Goal: Task Accomplishment & Management: Use online tool/utility

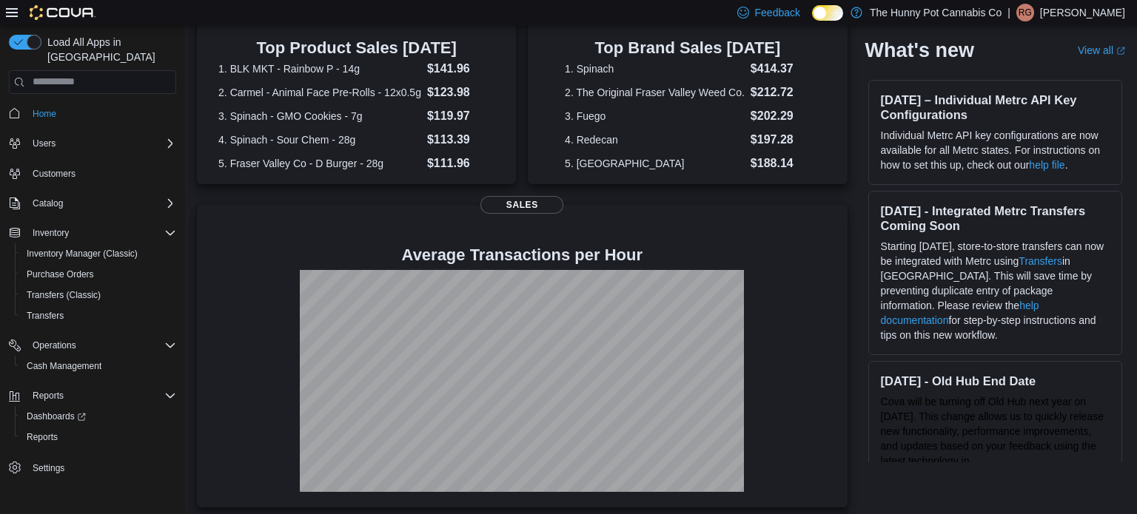
scroll to position [331, 0]
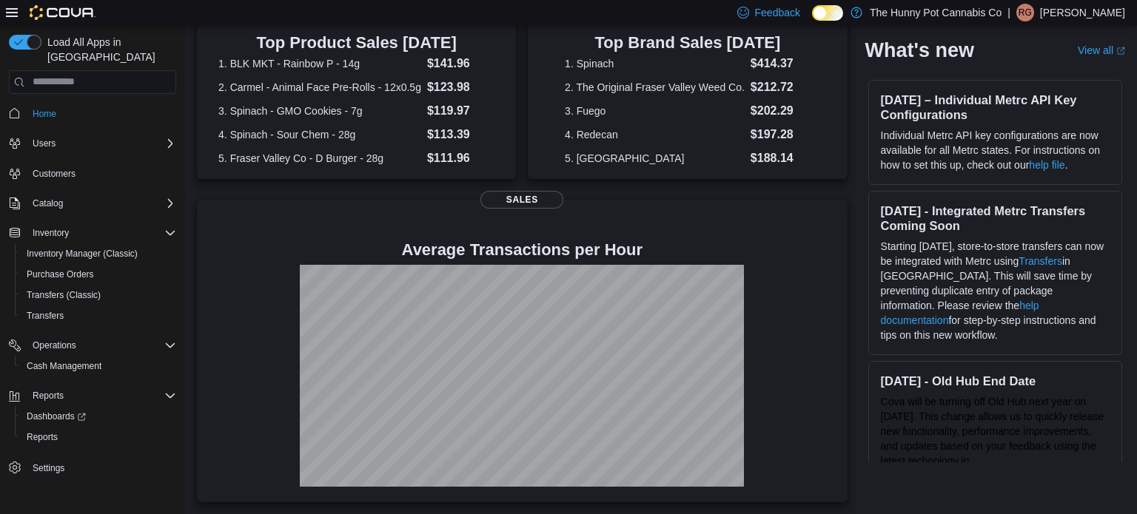
click at [75, 362] on div "Operations Cash Management" at bounding box center [92, 355] width 167 height 47
click at [74, 358] on span "Cash Management" at bounding box center [64, 367] width 75 height 18
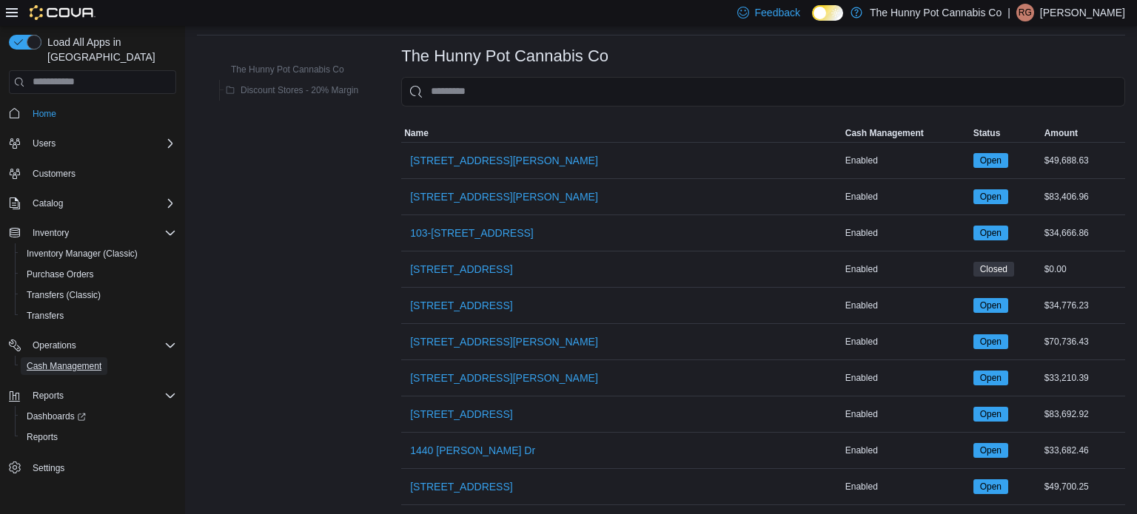
scroll to position [52, 0]
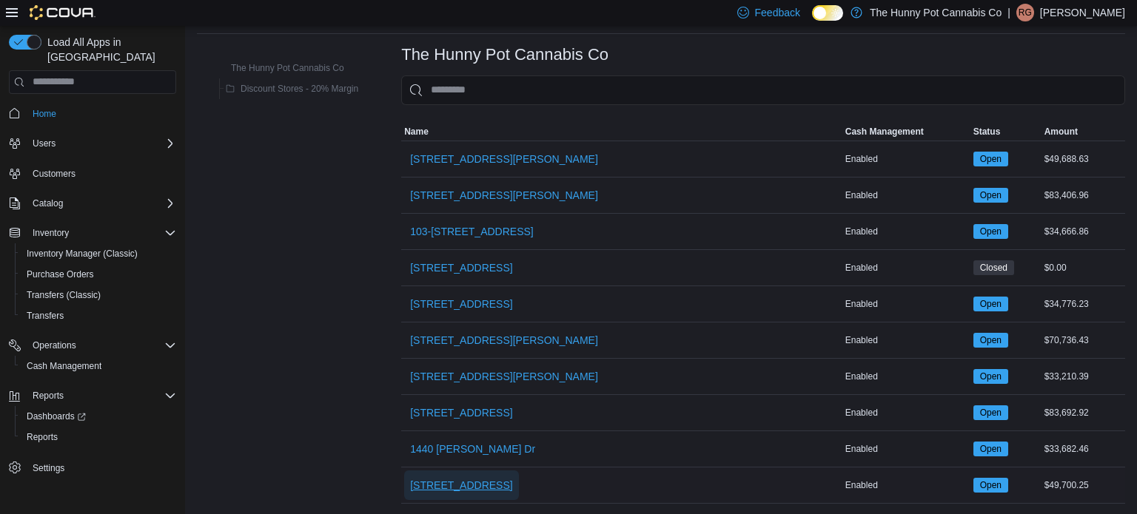
click at [429, 474] on span "[STREET_ADDRESS]" at bounding box center [461, 486] width 102 height 30
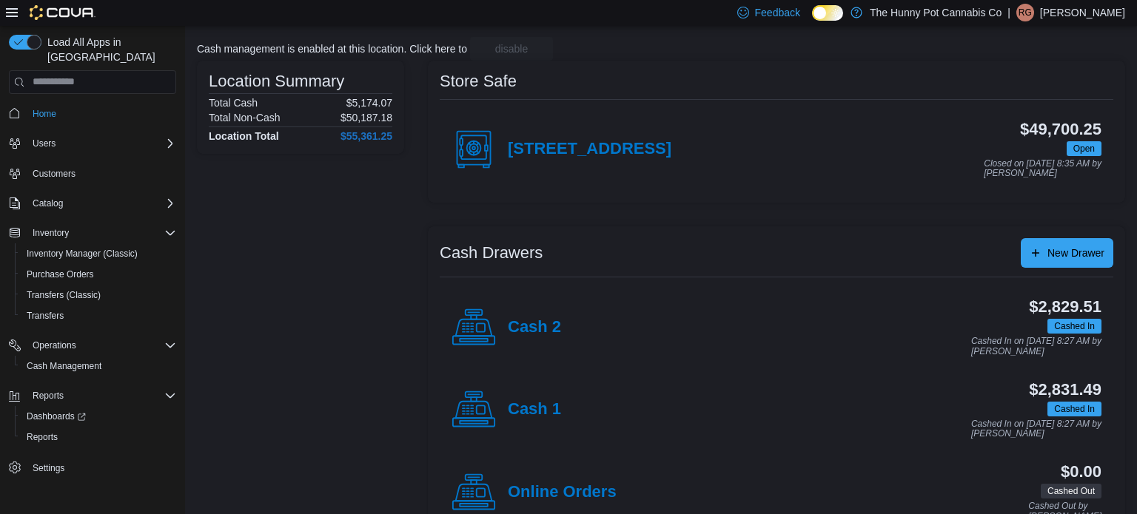
scroll to position [98, 0]
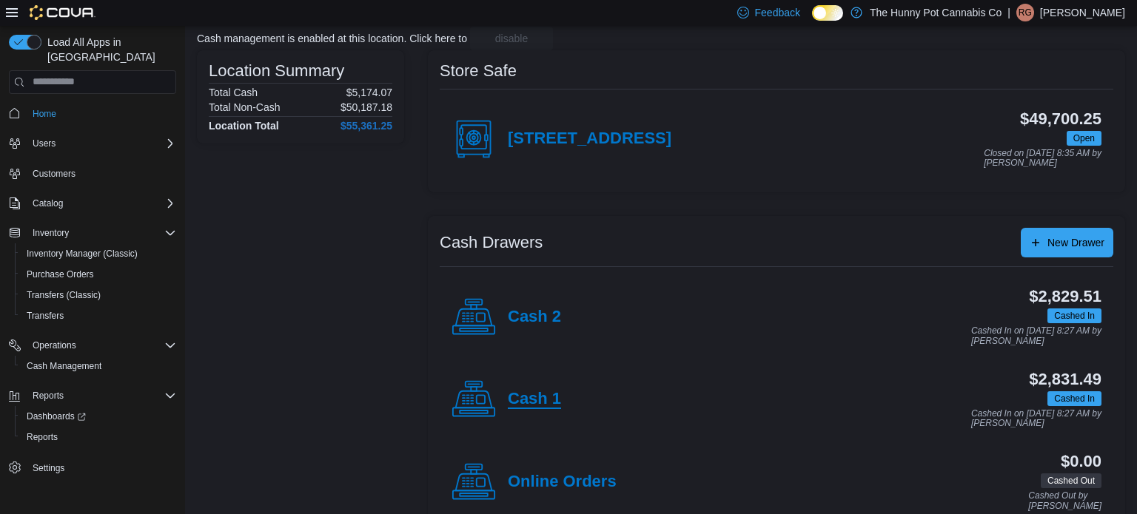
click at [557, 393] on h4 "Cash 1" at bounding box center [534, 399] width 53 height 19
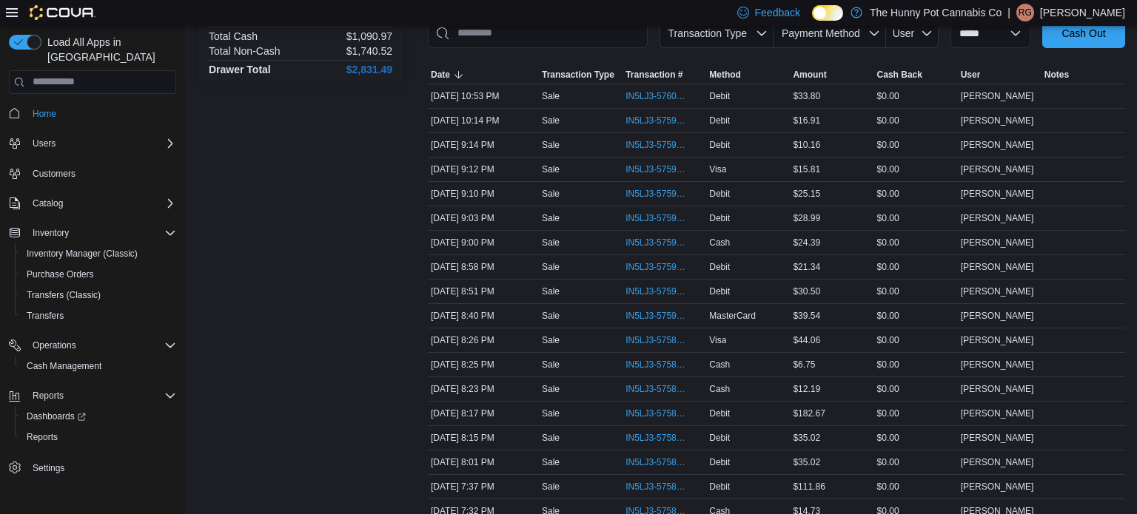
scroll to position [236, 0]
click at [676, 460] on span "IN5LJ3-5758671" at bounding box center [656, 462] width 63 height 12
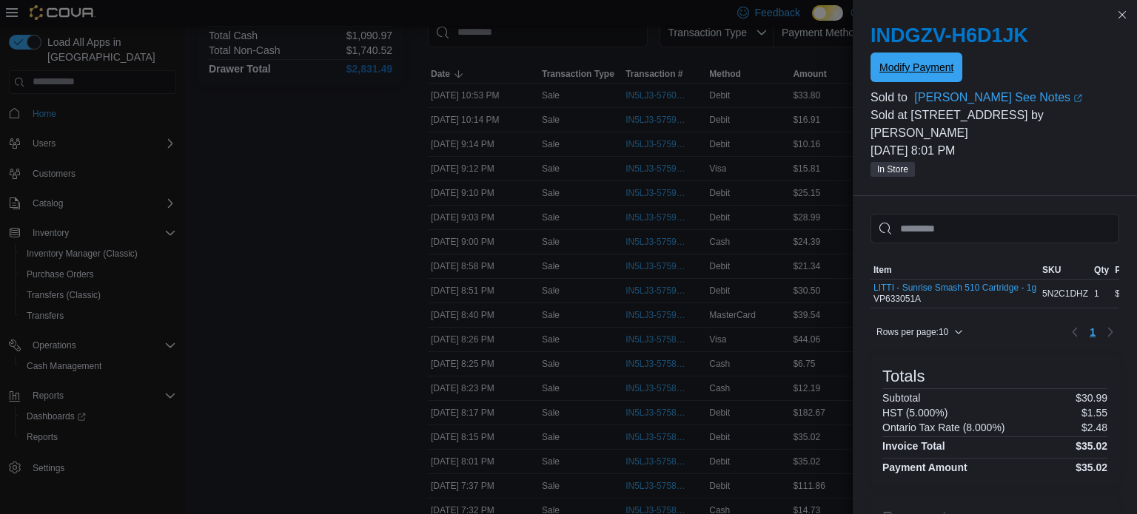
click at [902, 78] on span "Modify Payment" at bounding box center [916, 68] width 74 height 30
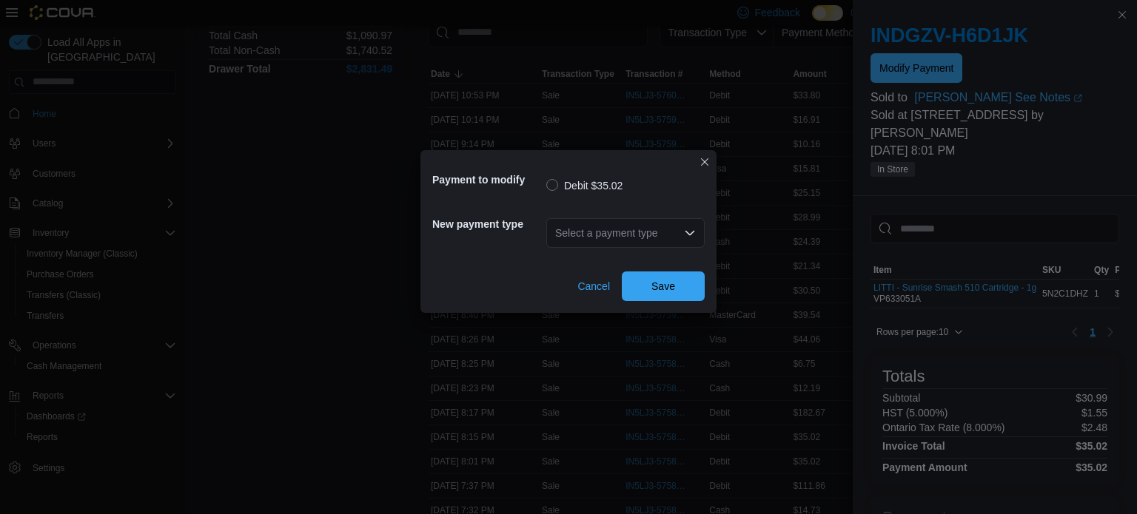
click at [658, 238] on div "Select a payment type" at bounding box center [625, 233] width 158 height 30
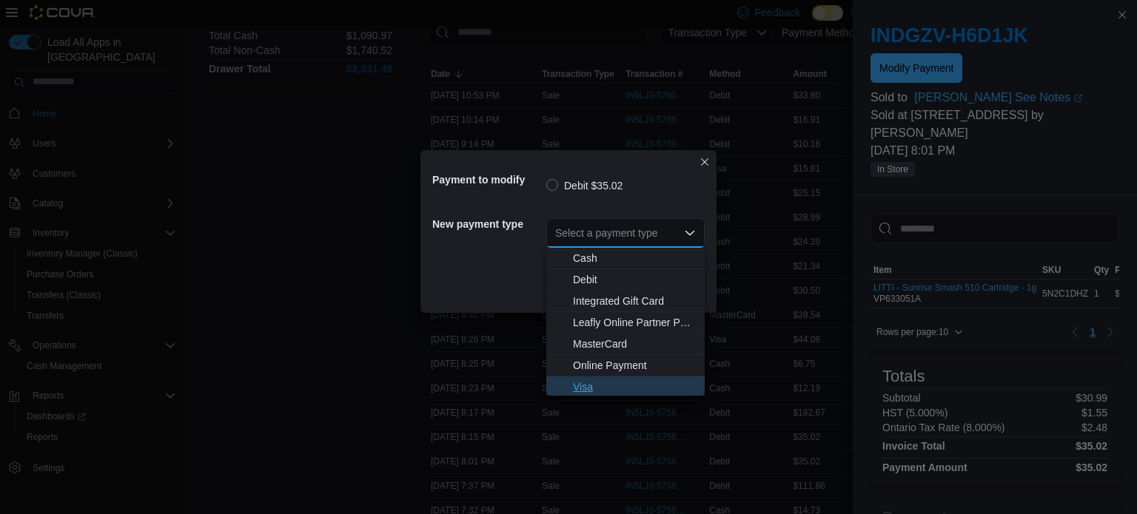
click at [622, 383] on span "Visa" at bounding box center [634, 387] width 123 height 15
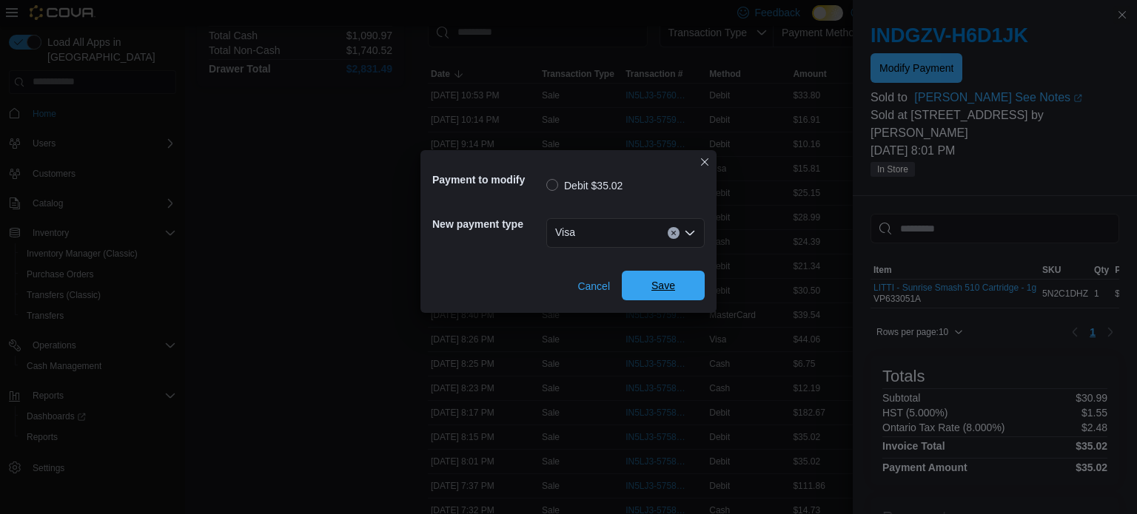
click at [678, 283] on span "Save" at bounding box center [663, 286] width 65 height 30
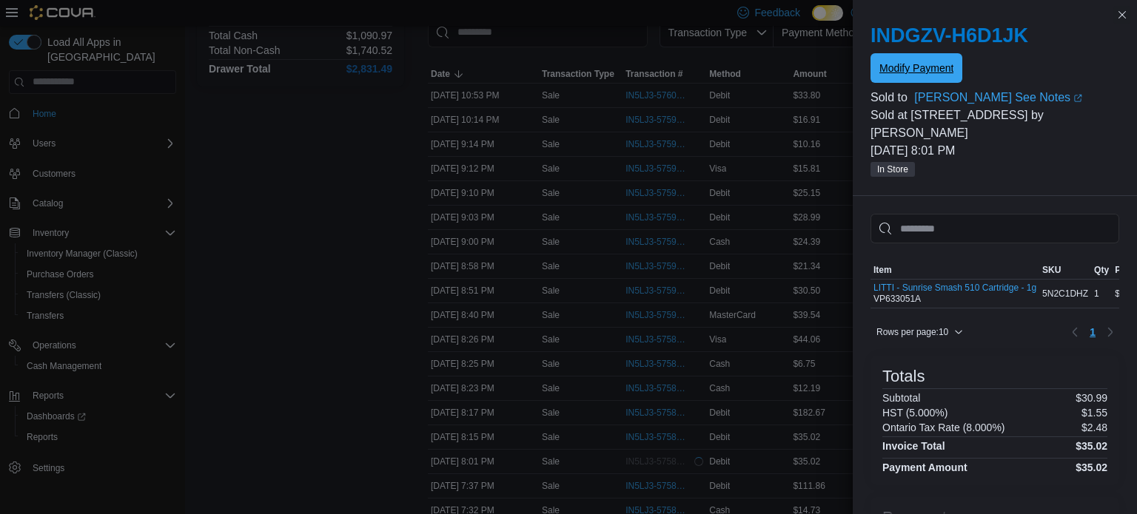
scroll to position [0, 0]
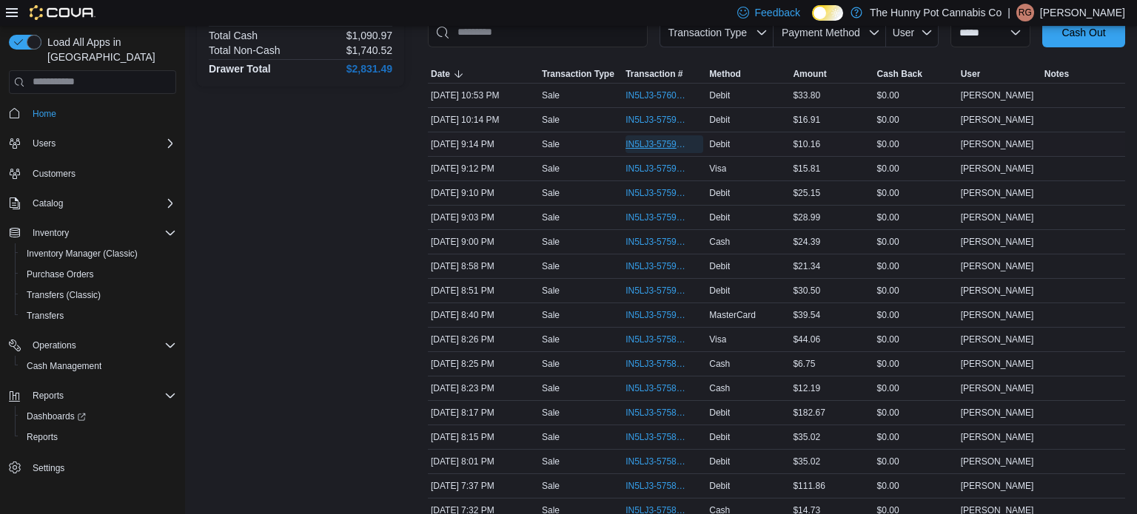
click at [634, 149] on span "IN5LJ3-5759361" at bounding box center [656, 144] width 63 height 12
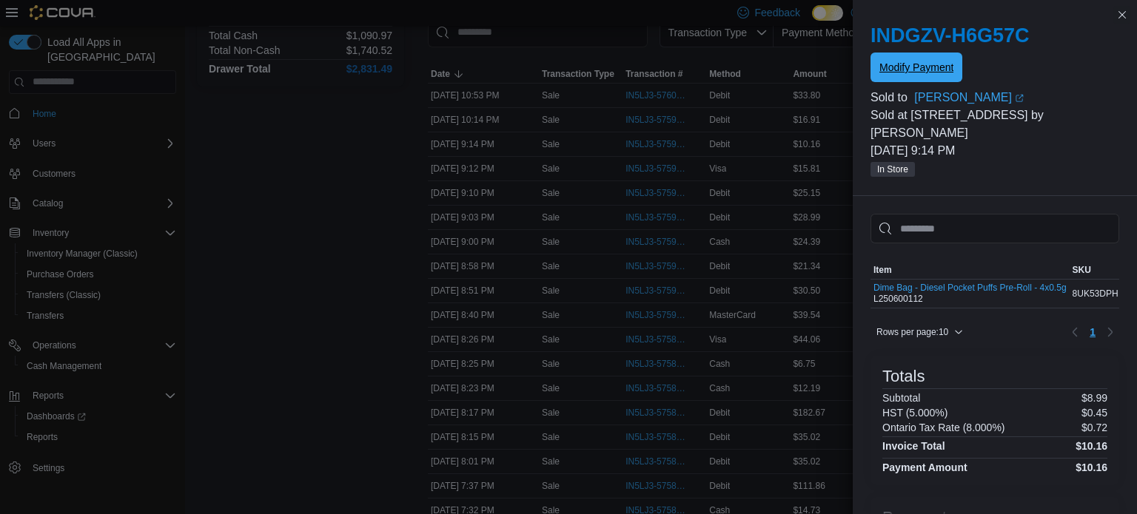
click at [928, 61] on span "Modify Payment" at bounding box center [916, 68] width 74 height 30
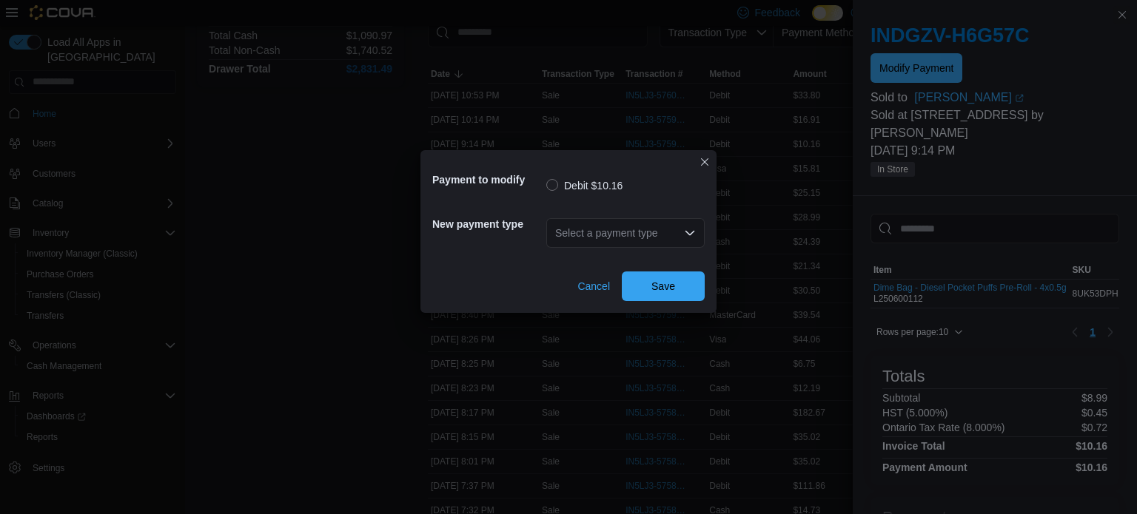
click at [647, 235] on div "Select a payment type" at bounding box center [625, 233] width 158 height 30
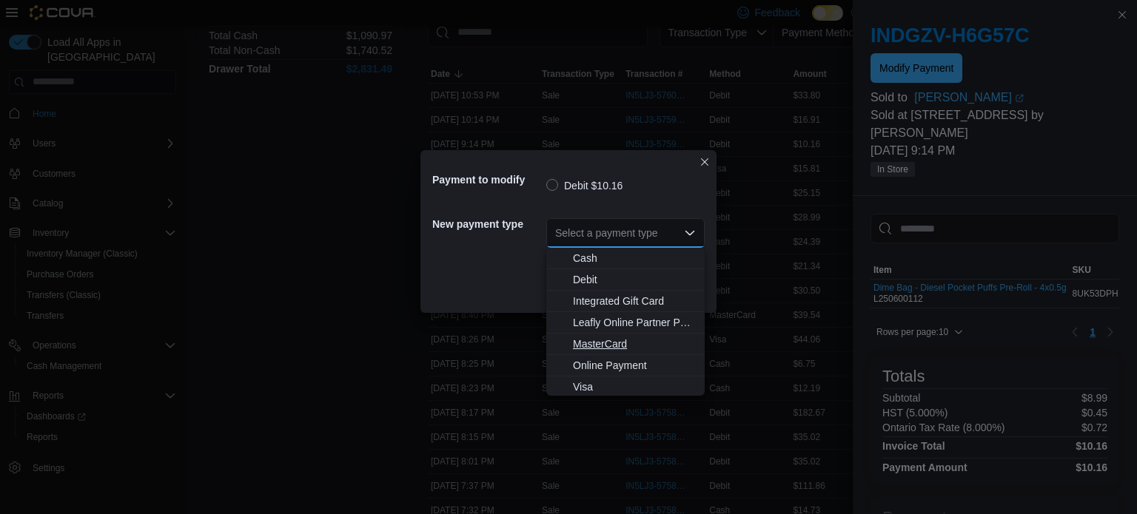
click at [621, 340] on span "MasterCard" at bounding box center [634, 344] width 123 height 15
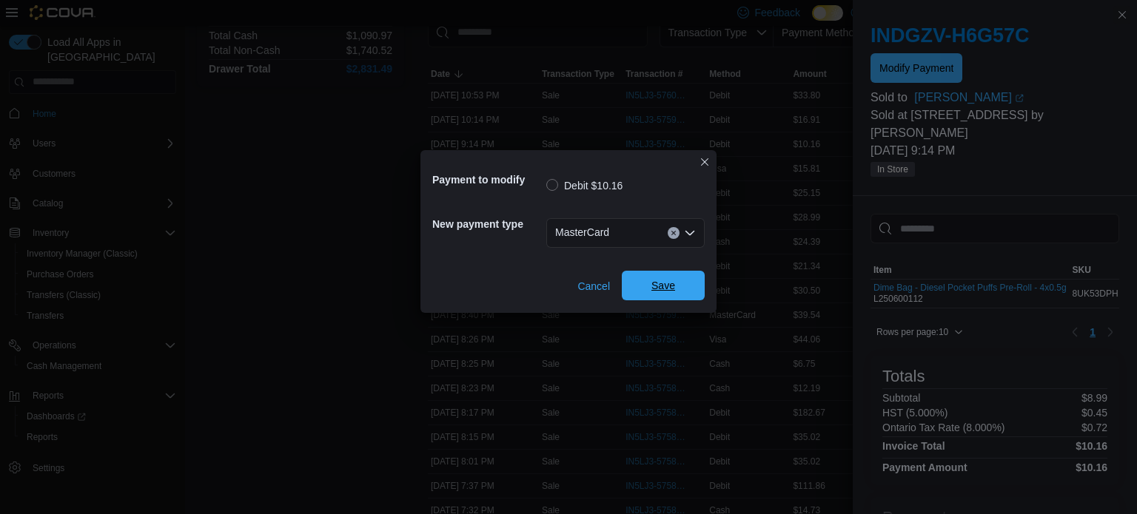
click at [667, 295] on span "Save" at bounding box center [663, 286] width 65 height 30
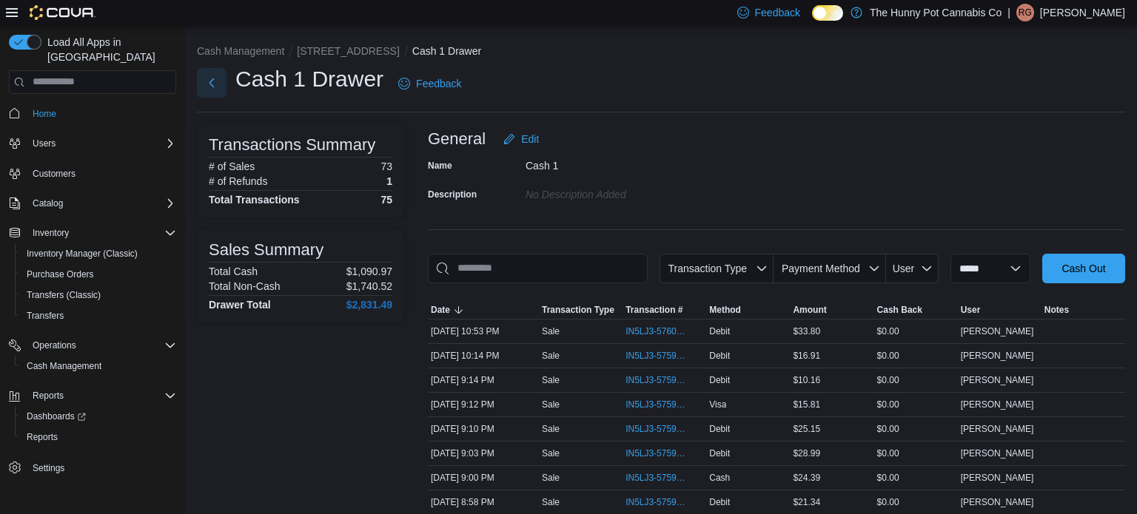
click at [224, 88] on button "Next" at bounding box center [212, 83] width 30 height 30
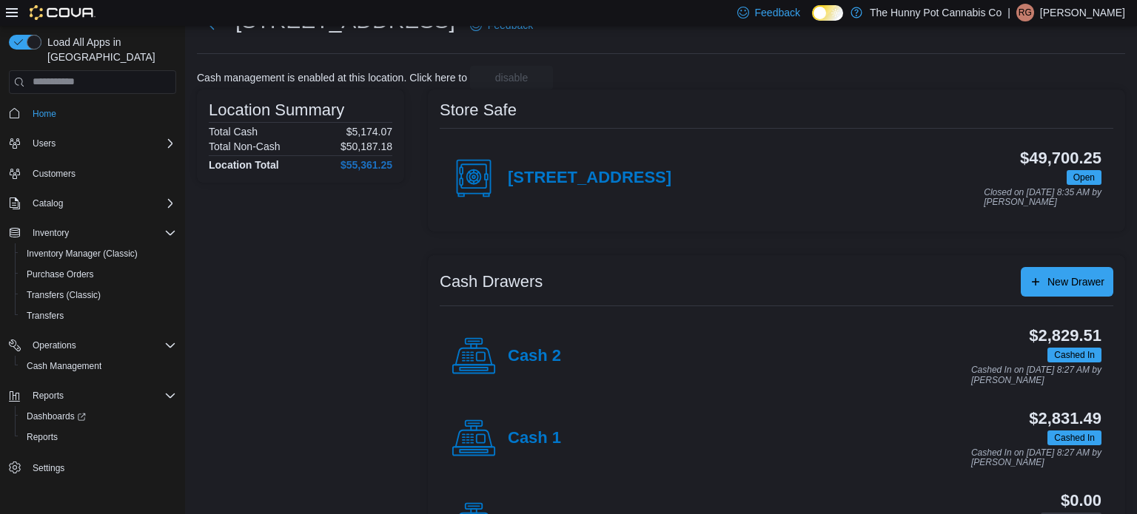
scroll to position [64, 0]
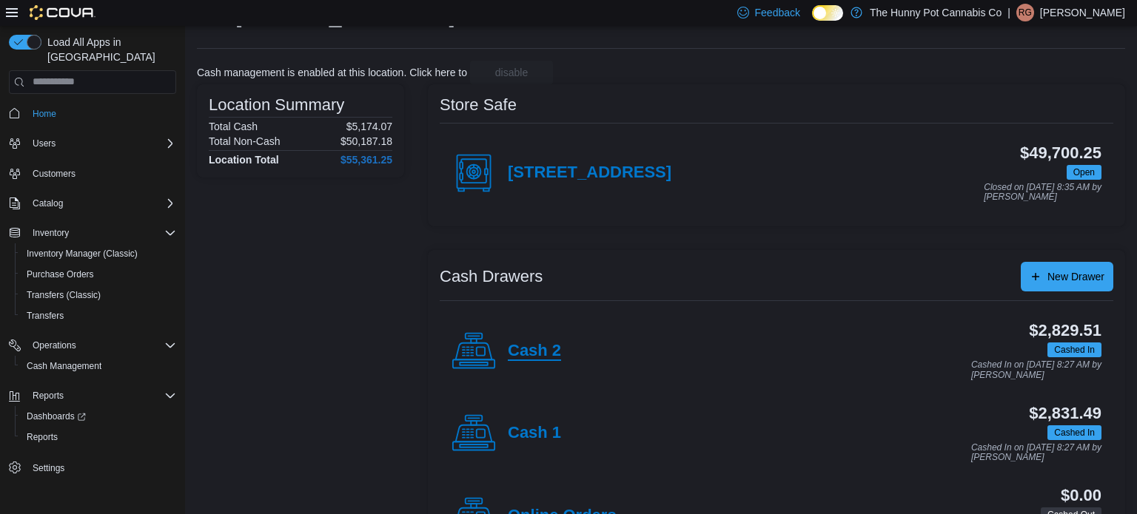
click at [554, 352] on h4 "Cash 2" at bounding box center [534, 351] width 53 height 19
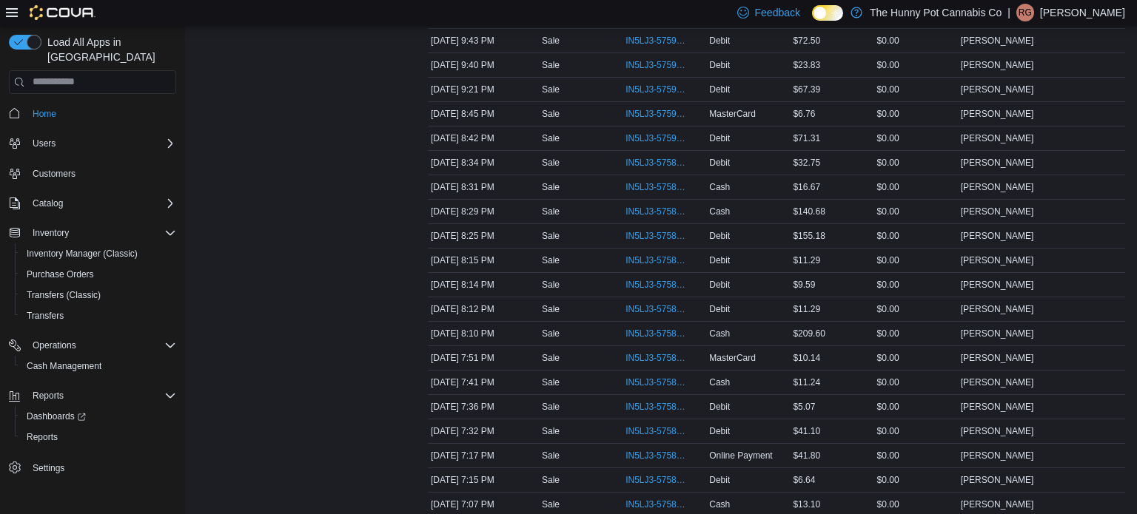
scroll to position [391, 0]
click at [640, 396] on span "IN5LJ3-5758434" at bounding box center [664, 405] width 78 height 18
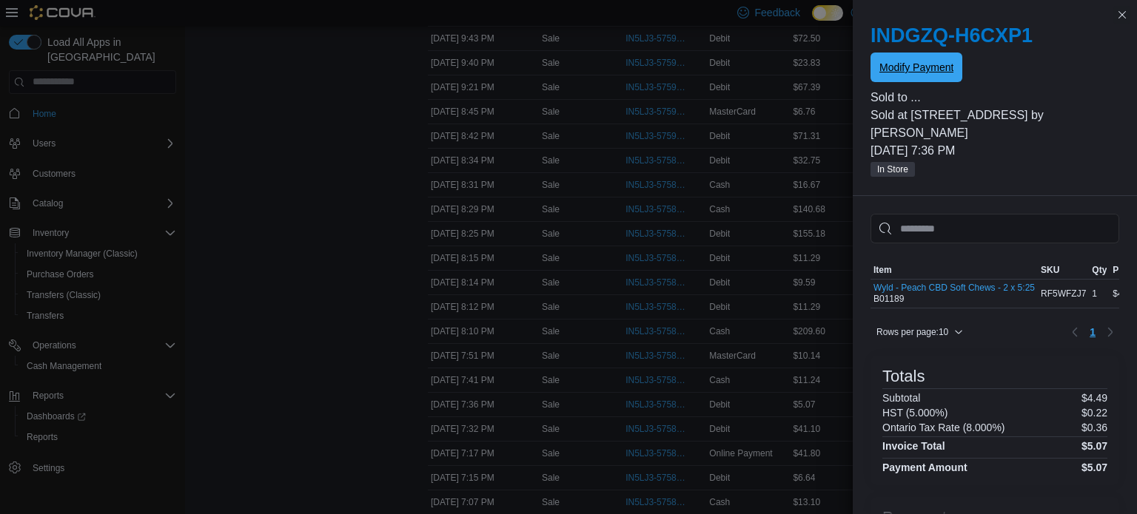
click at [933, 70] on span "Modify Payment" at bounding box center [916, 67] width 74 height 15
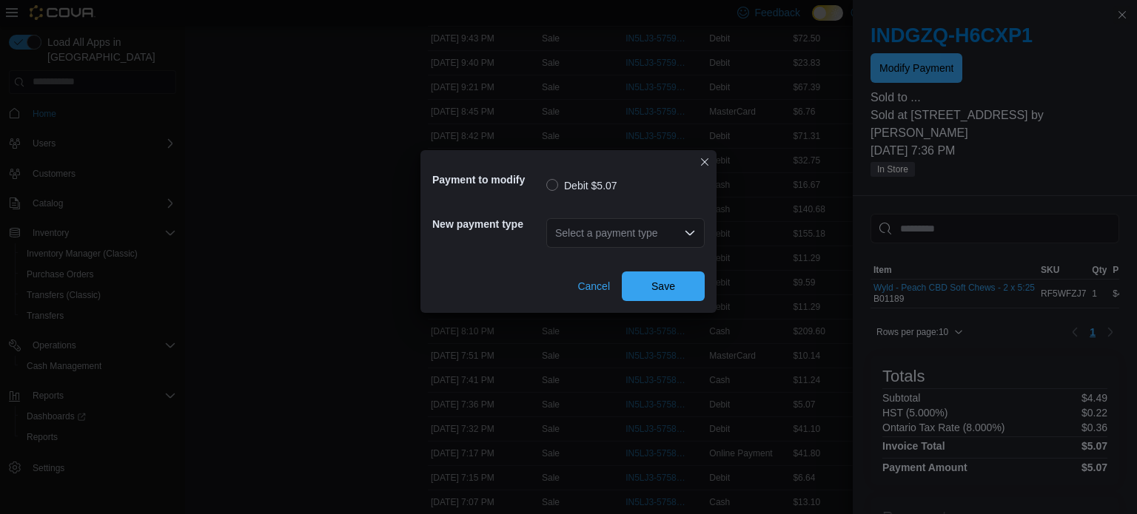
click at [649, 236] on div "Select a payment type" at bounding box center [625, 233] width 158 height 30
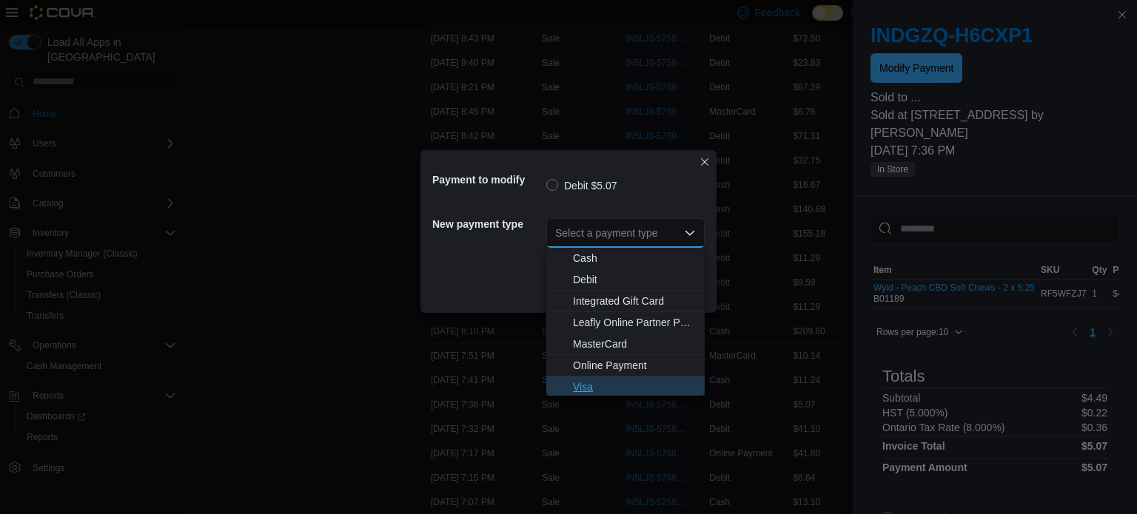
click at [597, 395] on button "Visa" at bounding box center [625, 387] width 158 height 21
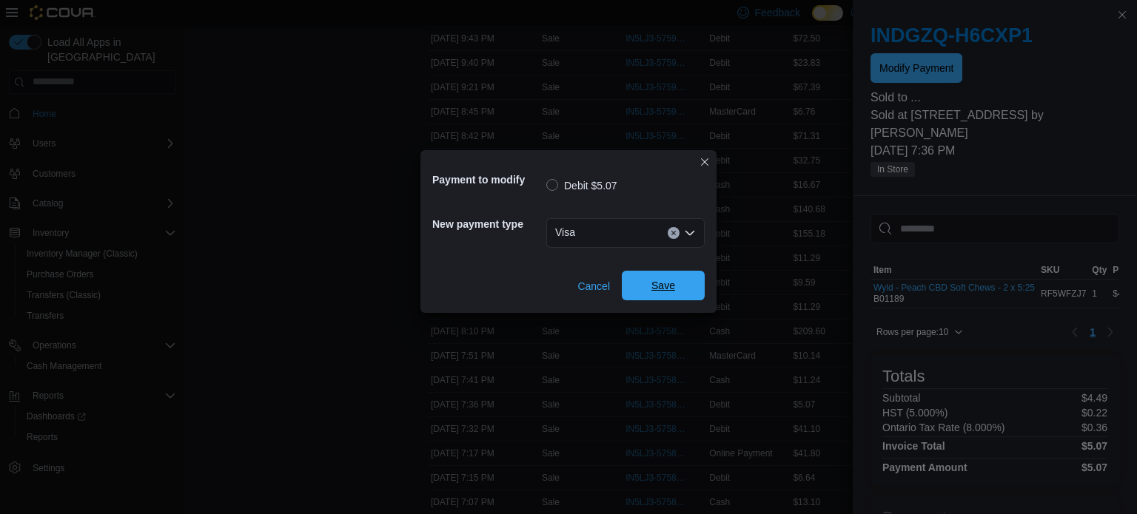
click at [672, 300] on span "Save" at bounding box center [663, 286] width 65 height 30
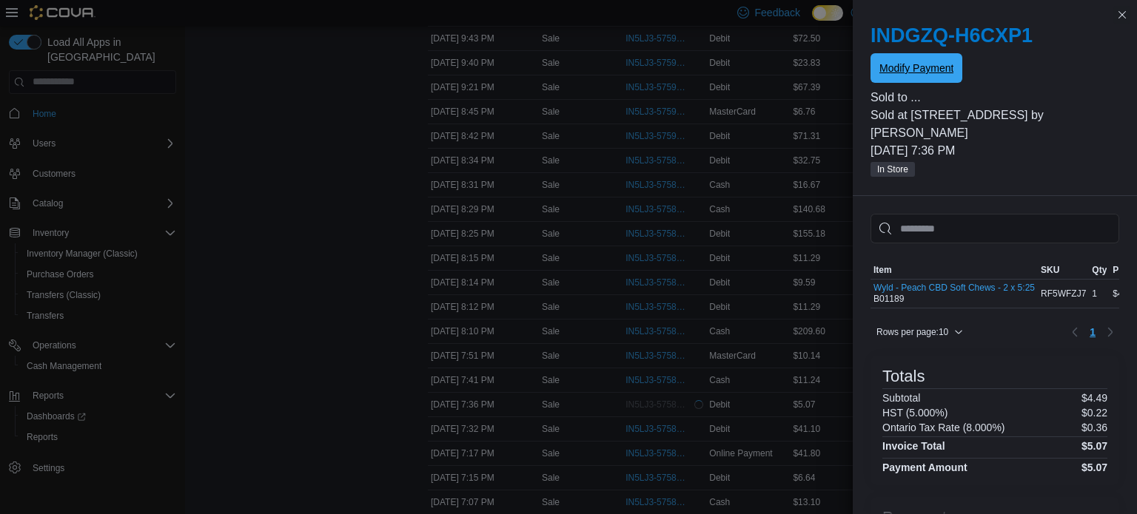
scroll to position [0, 0]
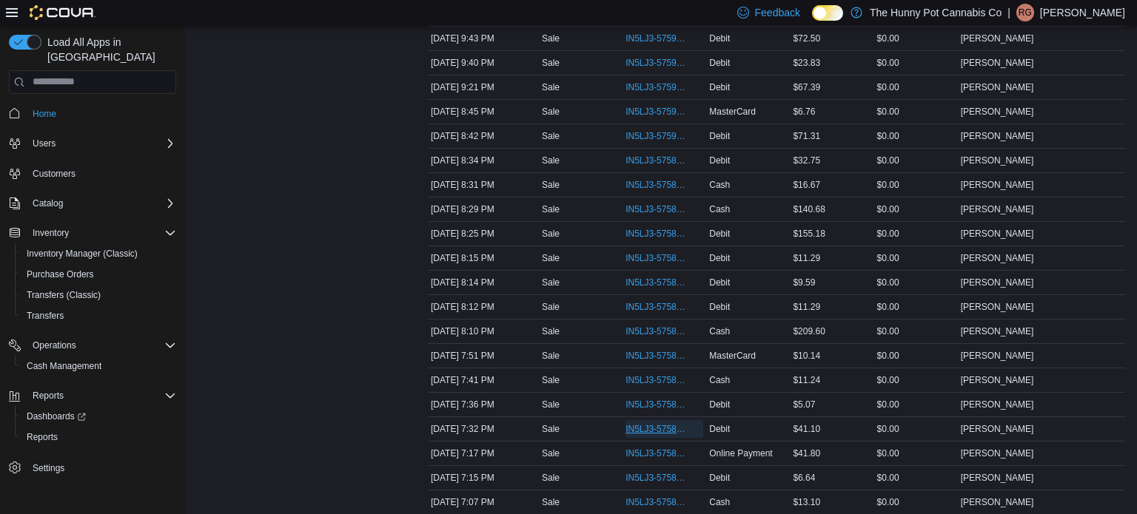
click at [660, 432] on span "IN5LJ3-5758400" at bounding box center [656, 429] width 63 height 12
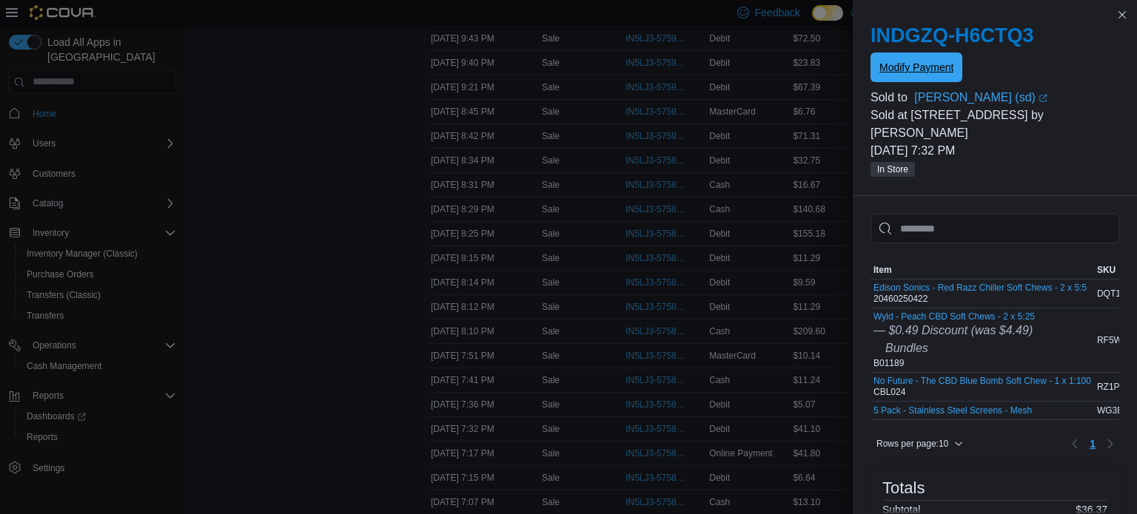
click at [920, 67] on span "Modify Payment" at bounding box center [916, 67] width 74 height 15
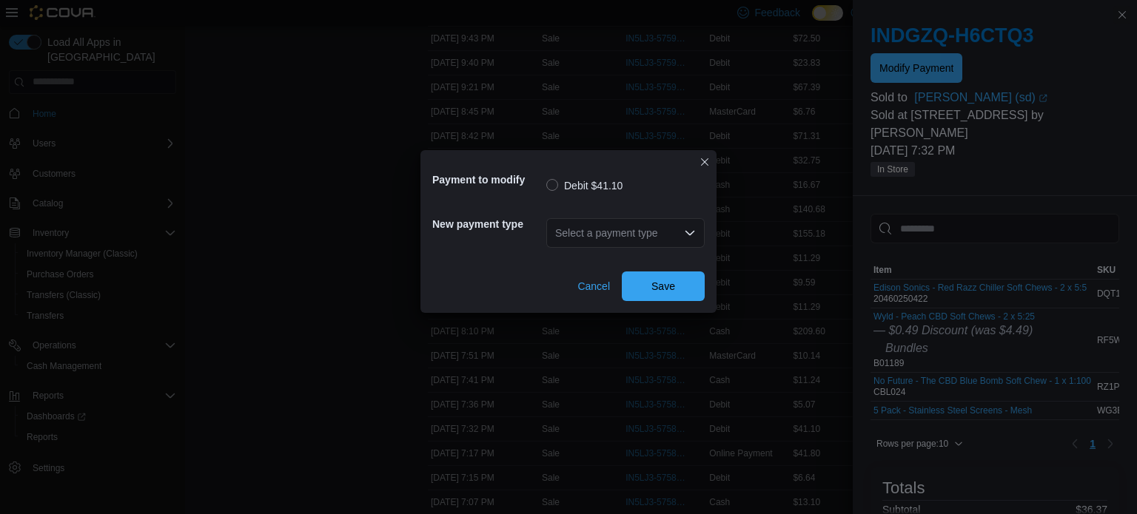
click at [679, 243] on div "Select a payment type" at bounding box center [625, 233] width 158 height 30
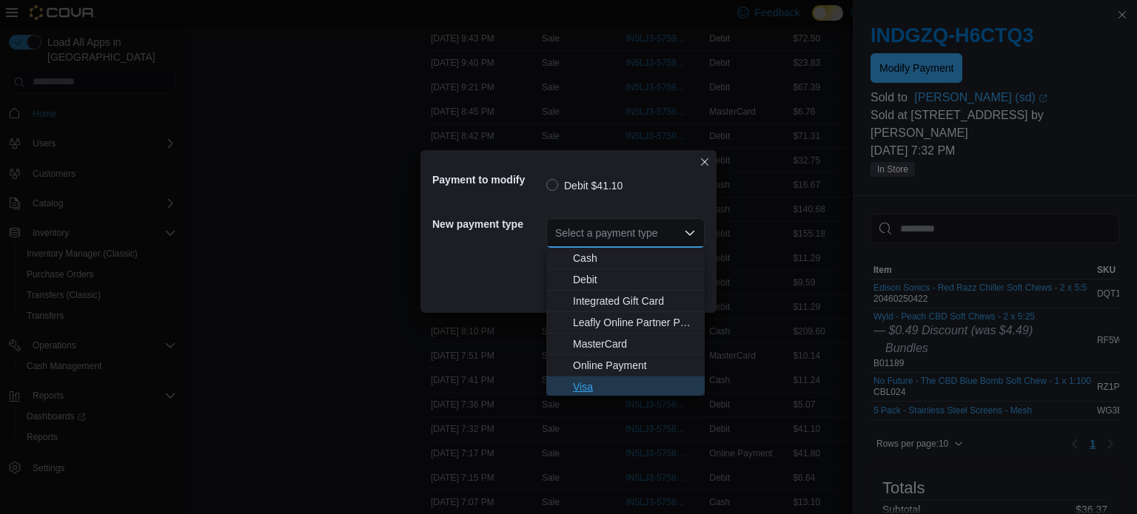
click at [607, 381] on span "Visa" at bounding box center [634, 387] width 123 height 15
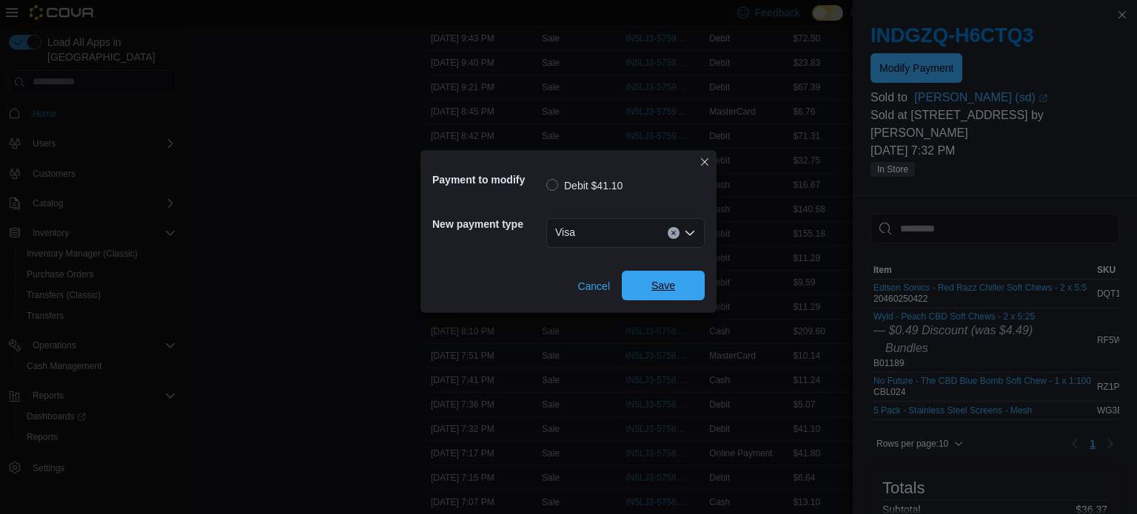
click at [693, 286] on span "Save" at bounding box center [663, 286] width 65 height 30
